Goal: Task Accomplishment & Management: Manage account settings

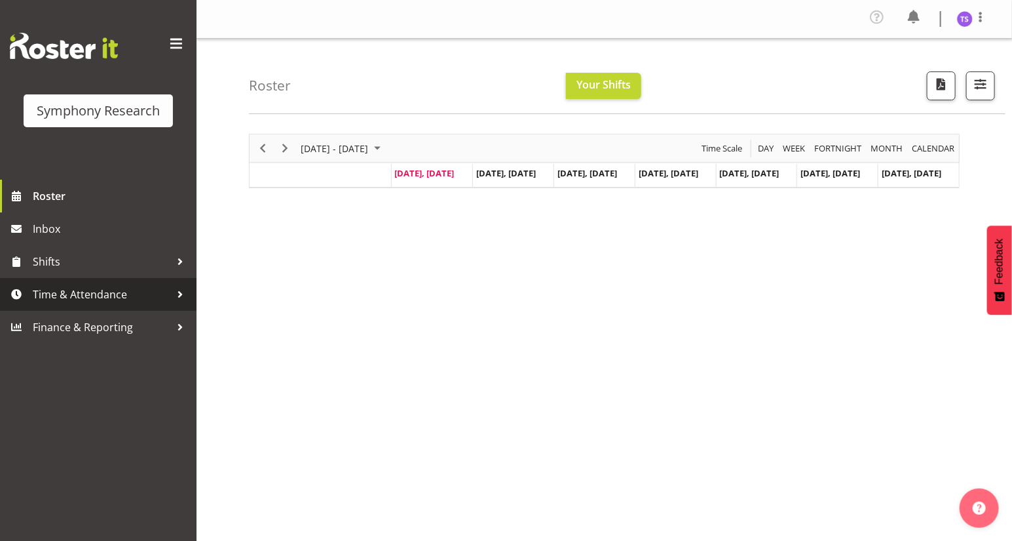
click at [82, 295] on span "Time & Attendance" at bounding box center [102, 294] width 138 height 20
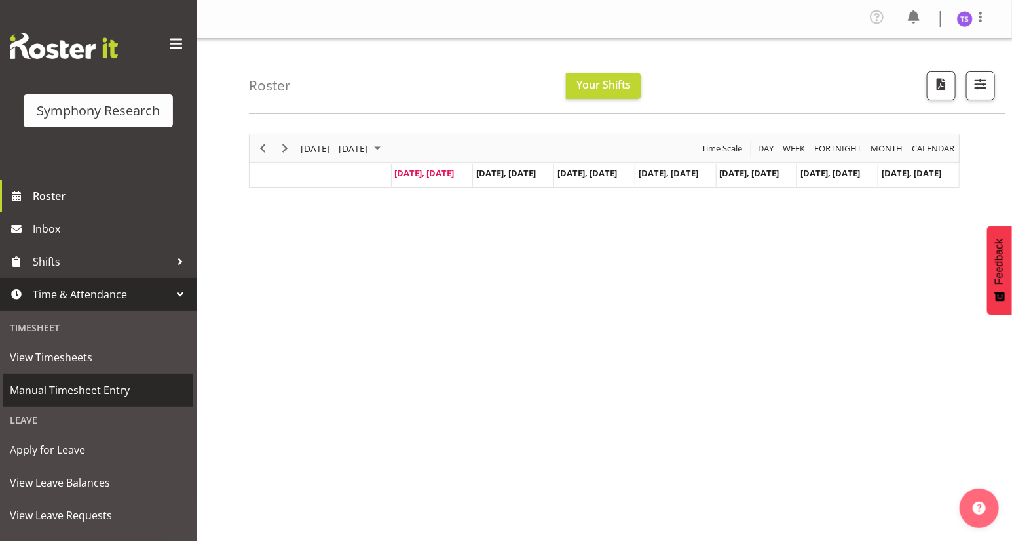
click at [76, 390] on span "Manual Timesheet Entry" at bounding box center [98, 390] width 177 height 20
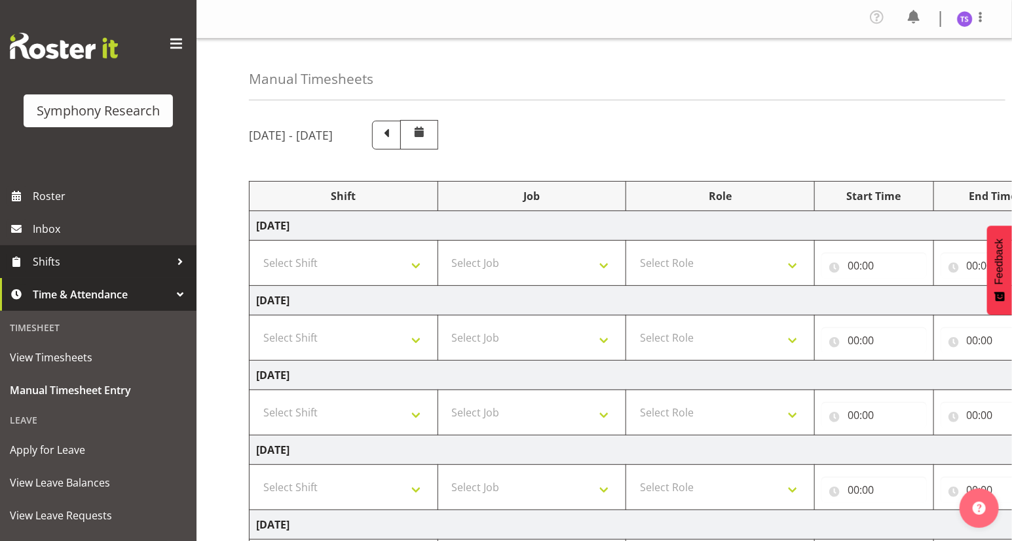
click at [50, 262] on span "Shifts" at bounding box center [102, 262] width 138 height 20
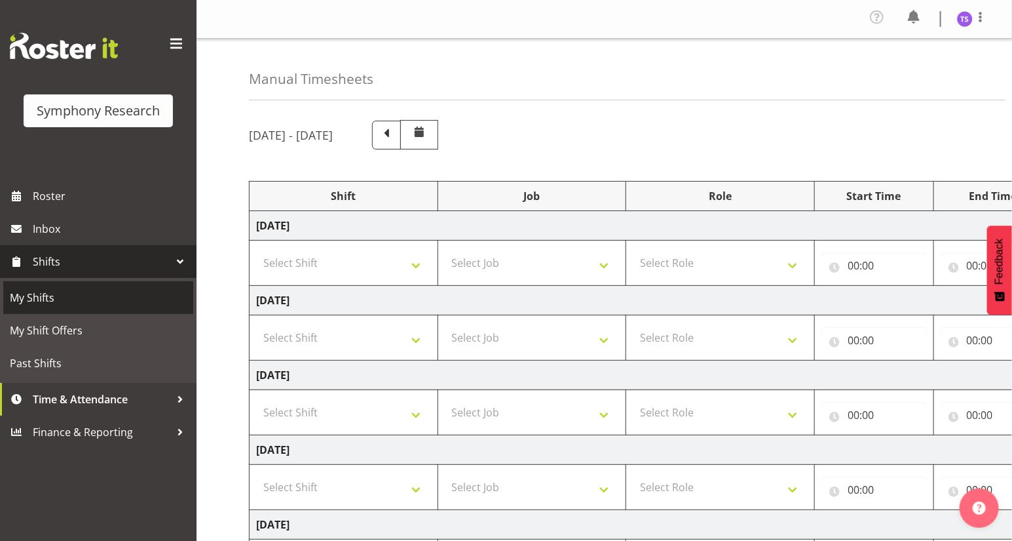
click at [44, 297] on span "My Shifts" at bounding box center [98, 298] width 177 height 20
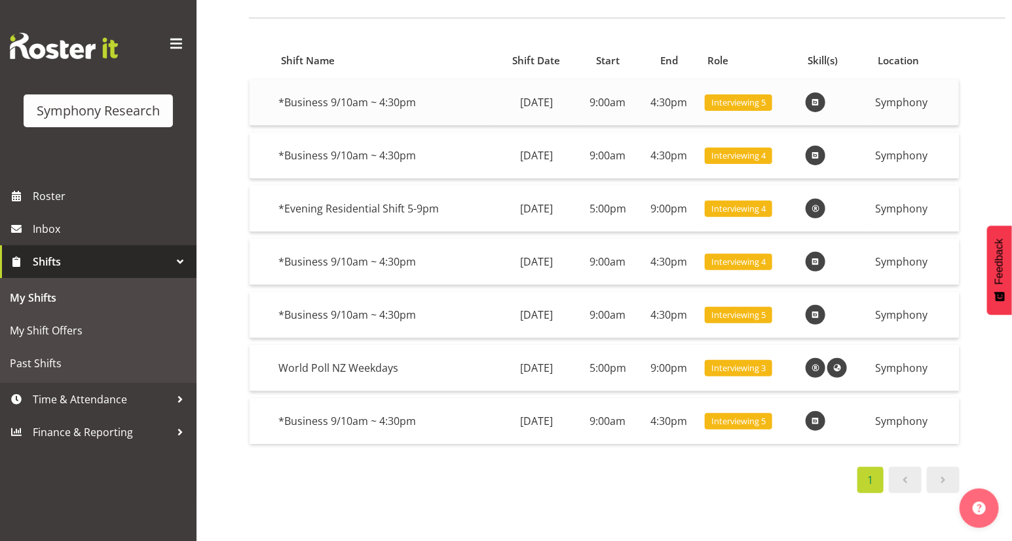
scroll to position [115, 0]
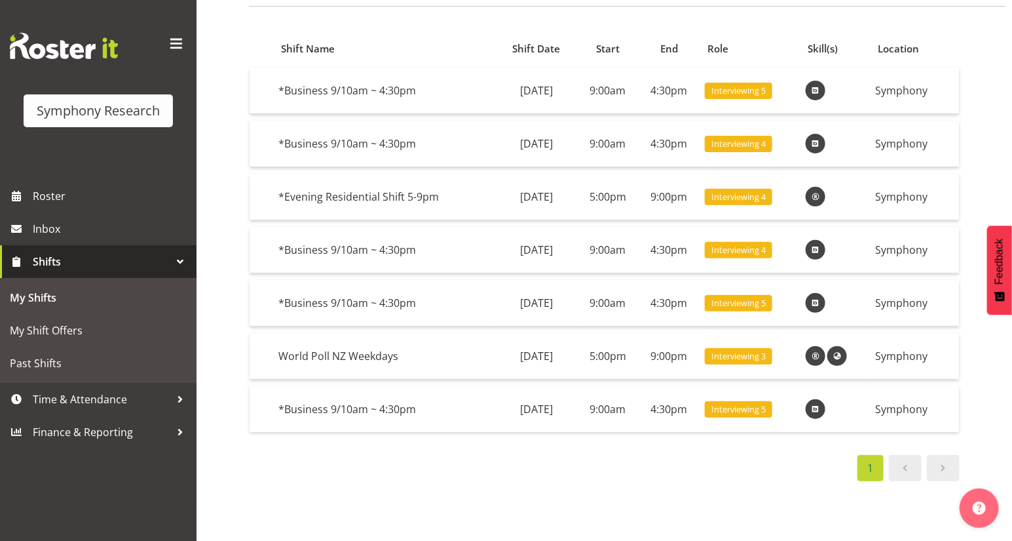
click at [943, 461] on span at bounding box center [944, 468] width 16 height 16
click at [900, 460] on span at bounding box center [906, 468] width 16 height 16
click at [869, 461] on li "1" at bounding box center [870, 468] width 31 height 26
click at [951, 461] on span at bounding box center [944, 468] width 16 height 16
